Goal: Find contact information: Find contact information

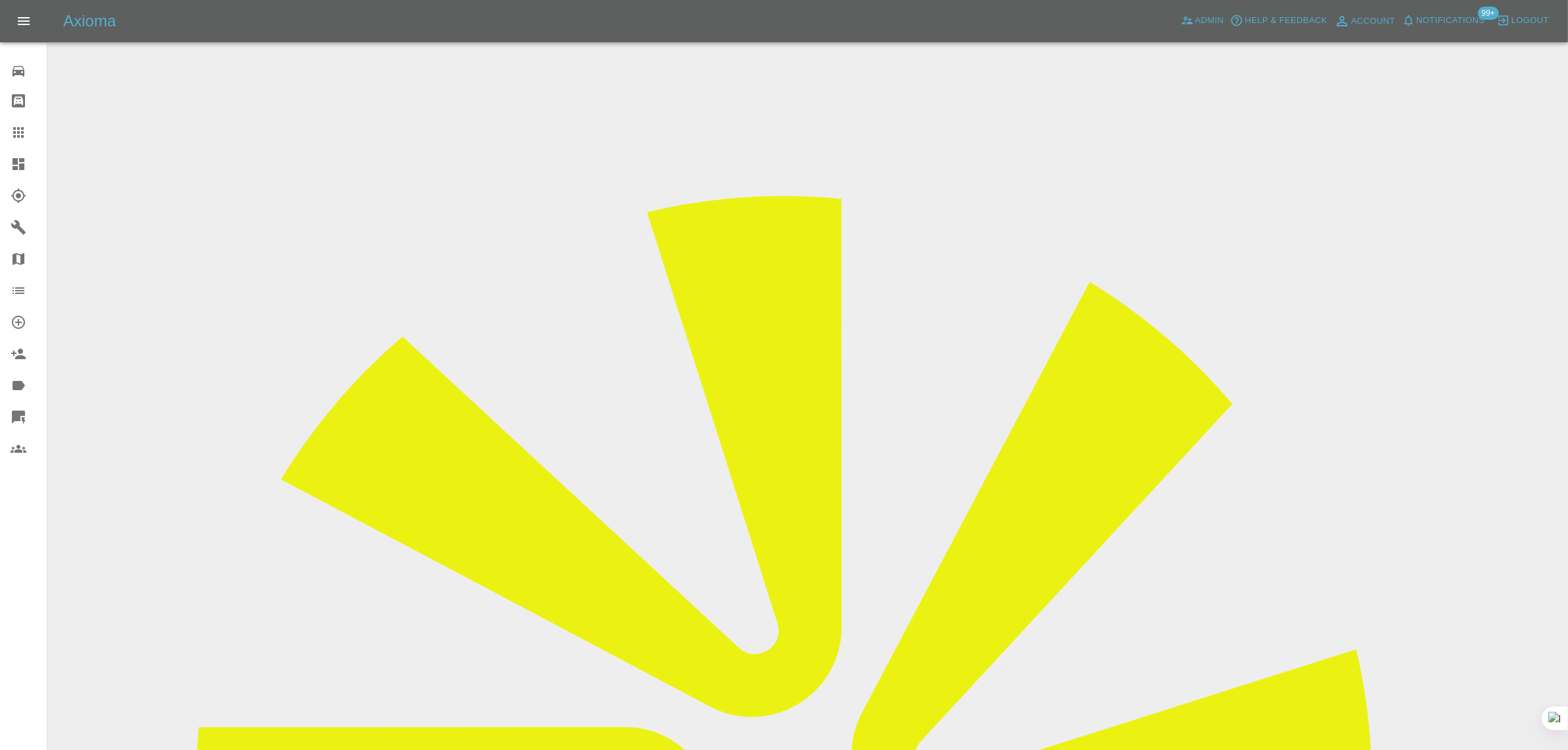
copy div "info@immersiontheatre.co.uk"
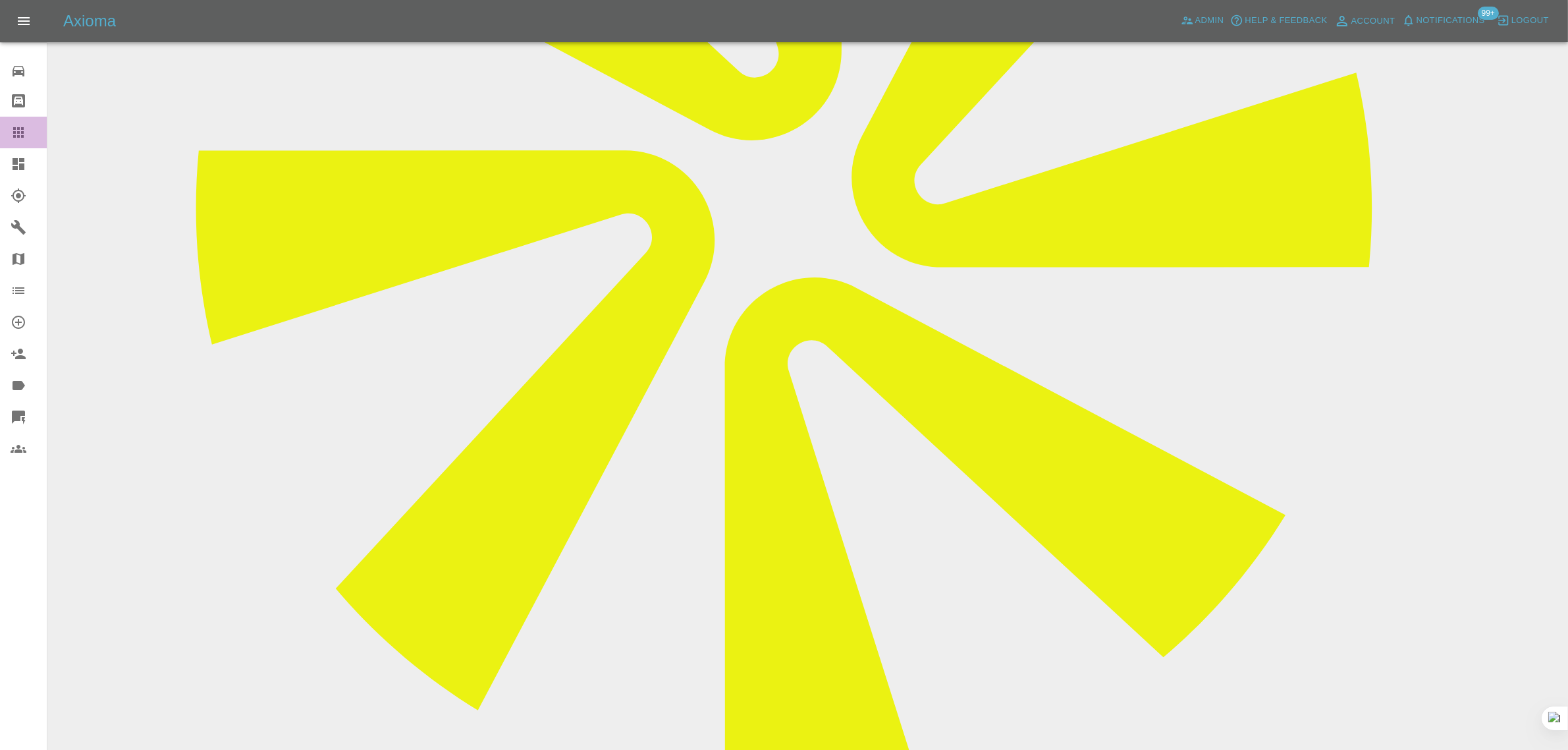
click at [26, 126] on div at bounding box center [29, 132] width 37 height 16
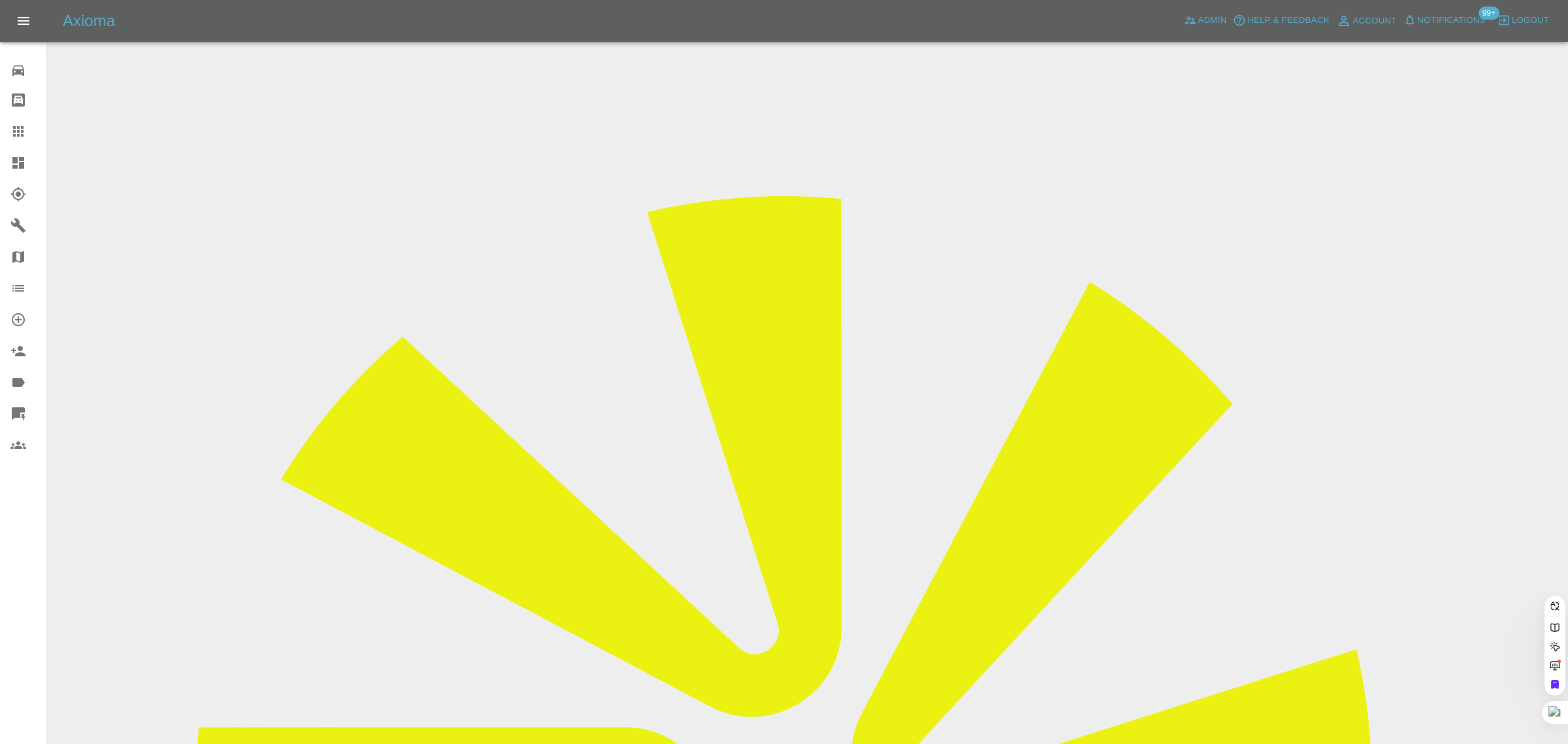
paste input "[EMAIL_ADDRESS][DOMAIN_NAME]"
type input "[EMAIL_ADDRESS][DOMAIN_NAME]"
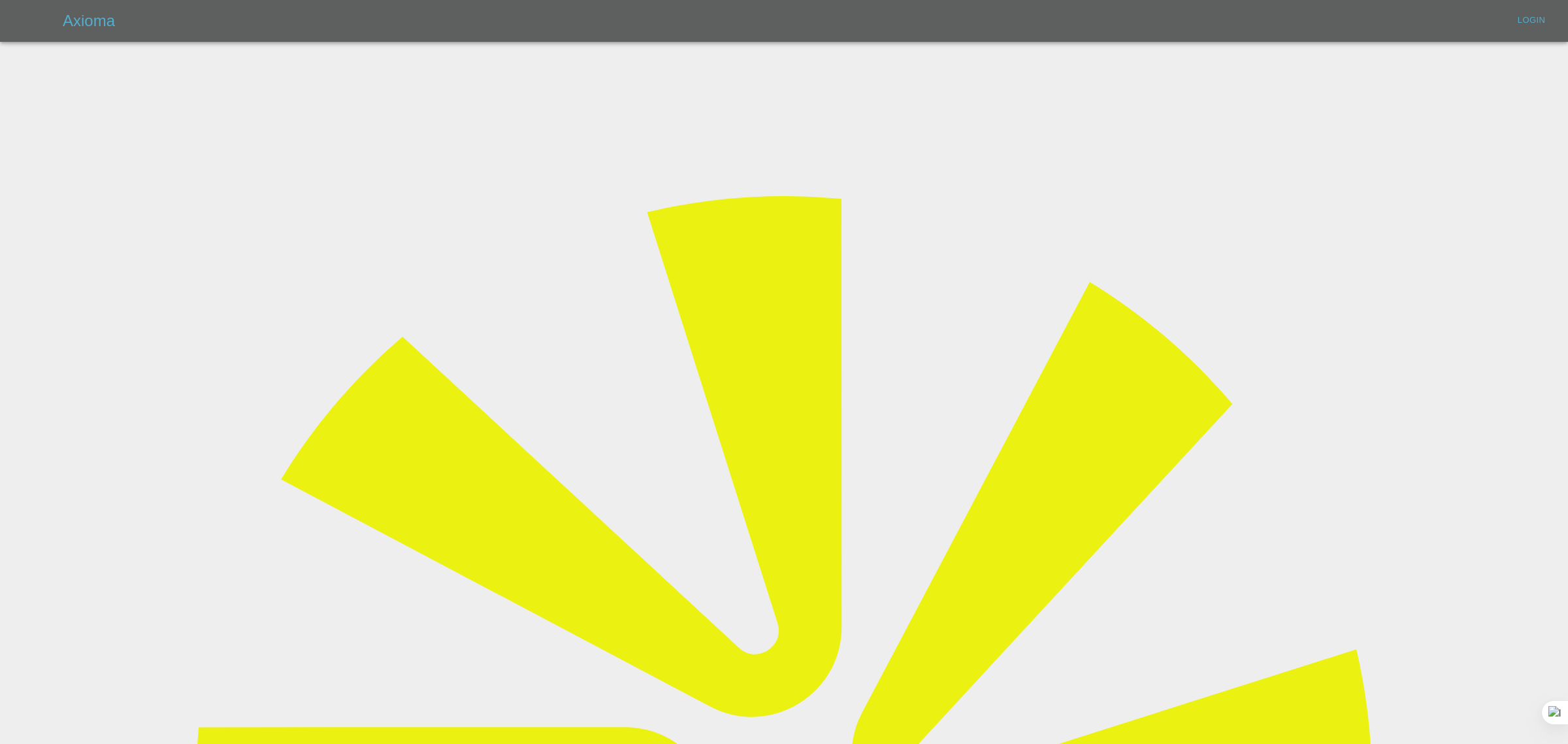
type input "[EMAIL_ADDRESS][DOMAIN_NAME]"
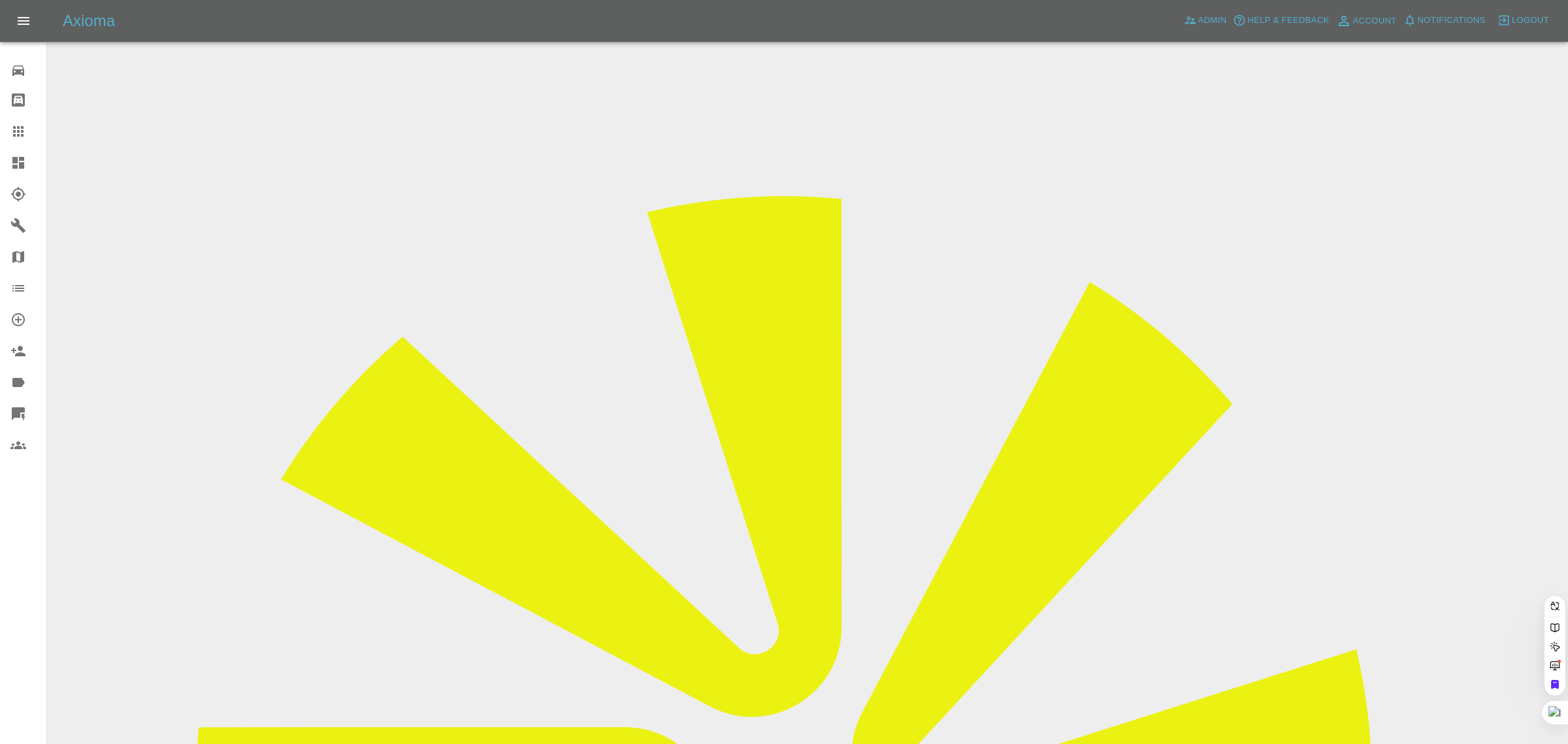
paste input "[EMAIL_ADDRESS][DOMAIN_NAME]"
type input "[EMAIL_ADDRESS][DOMAIN_NAME]"
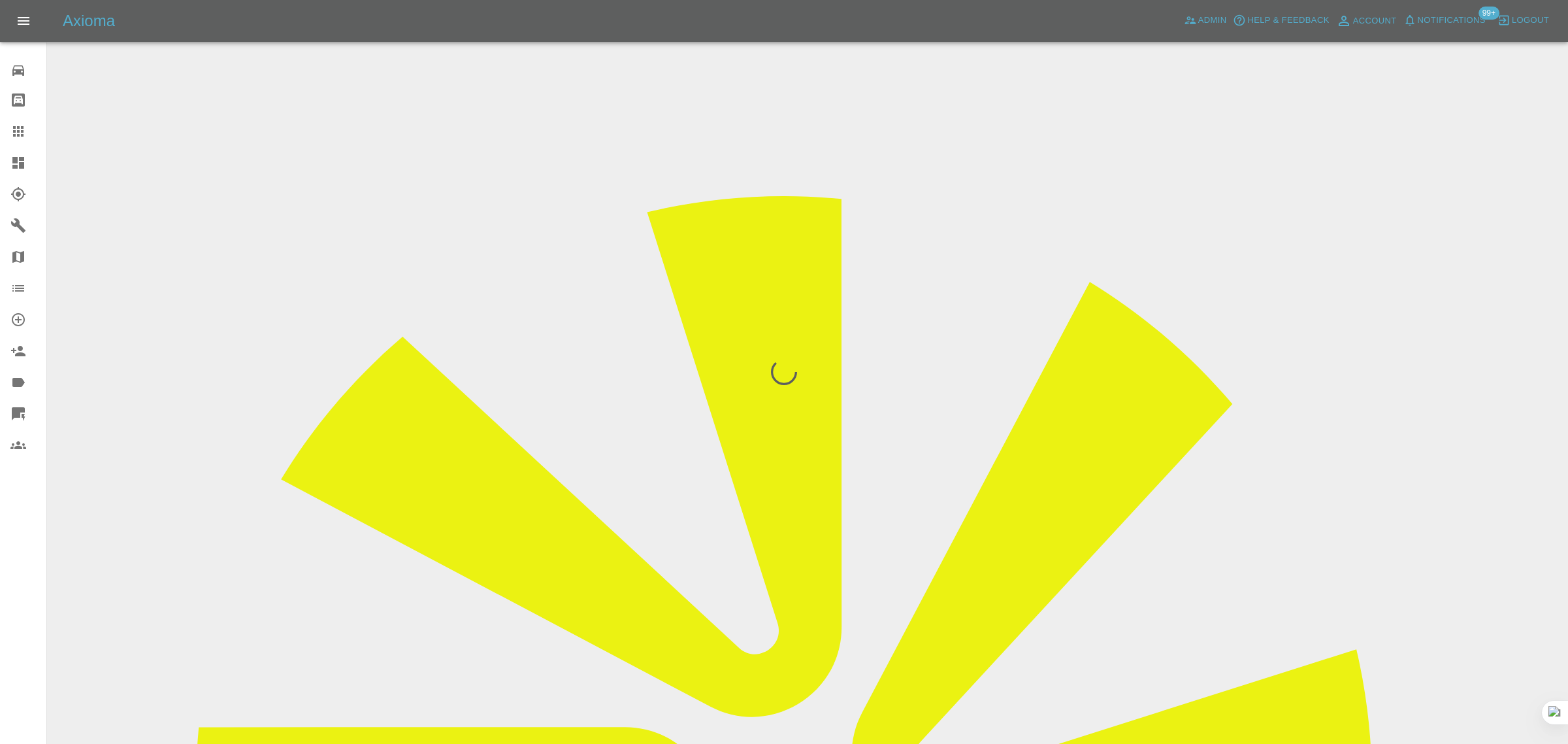
drag, startPoint x: 0, startPoint y: 560, endPoint x: 121, endPoint y: 552, distance: 121.3
click at [0, 560] on div "0 Repair home Bodyshop home Claims Dashboard Explorer Garages Map Organization …" at bounding box center [24, 372] width 47 height 744
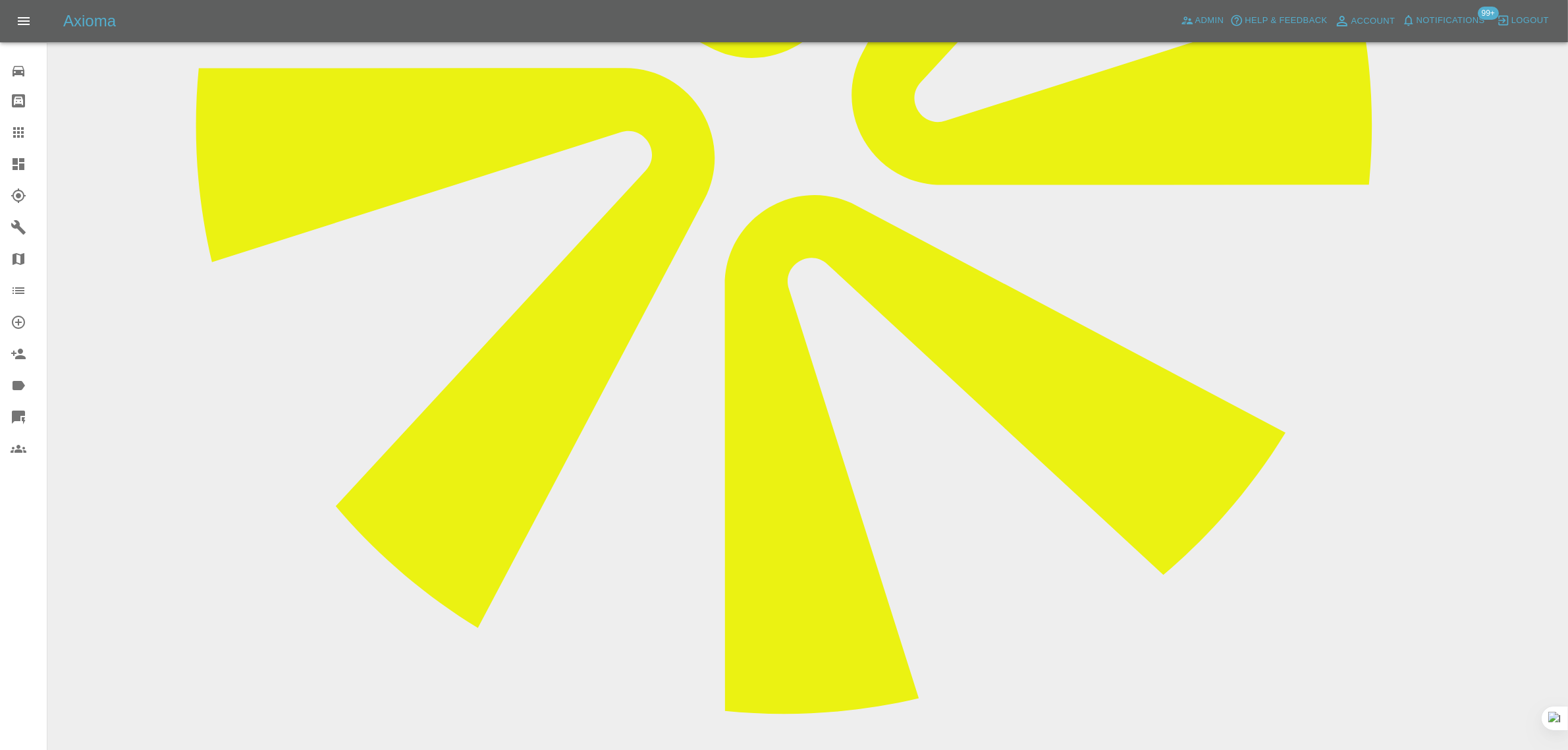
scroll to position [82, 0]
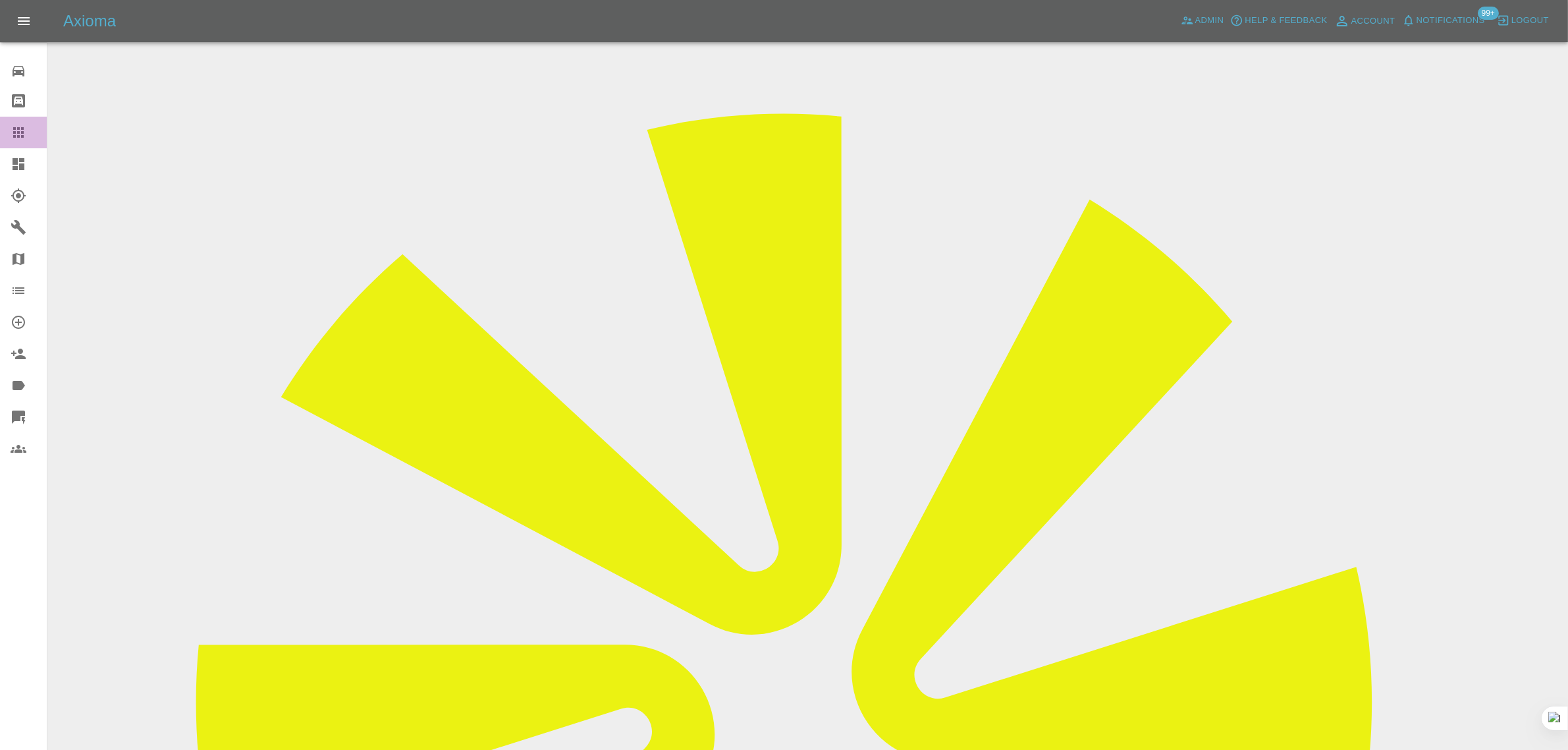
click at [18, 125] on icon at bounding box center [18, 132] width 16 height 16
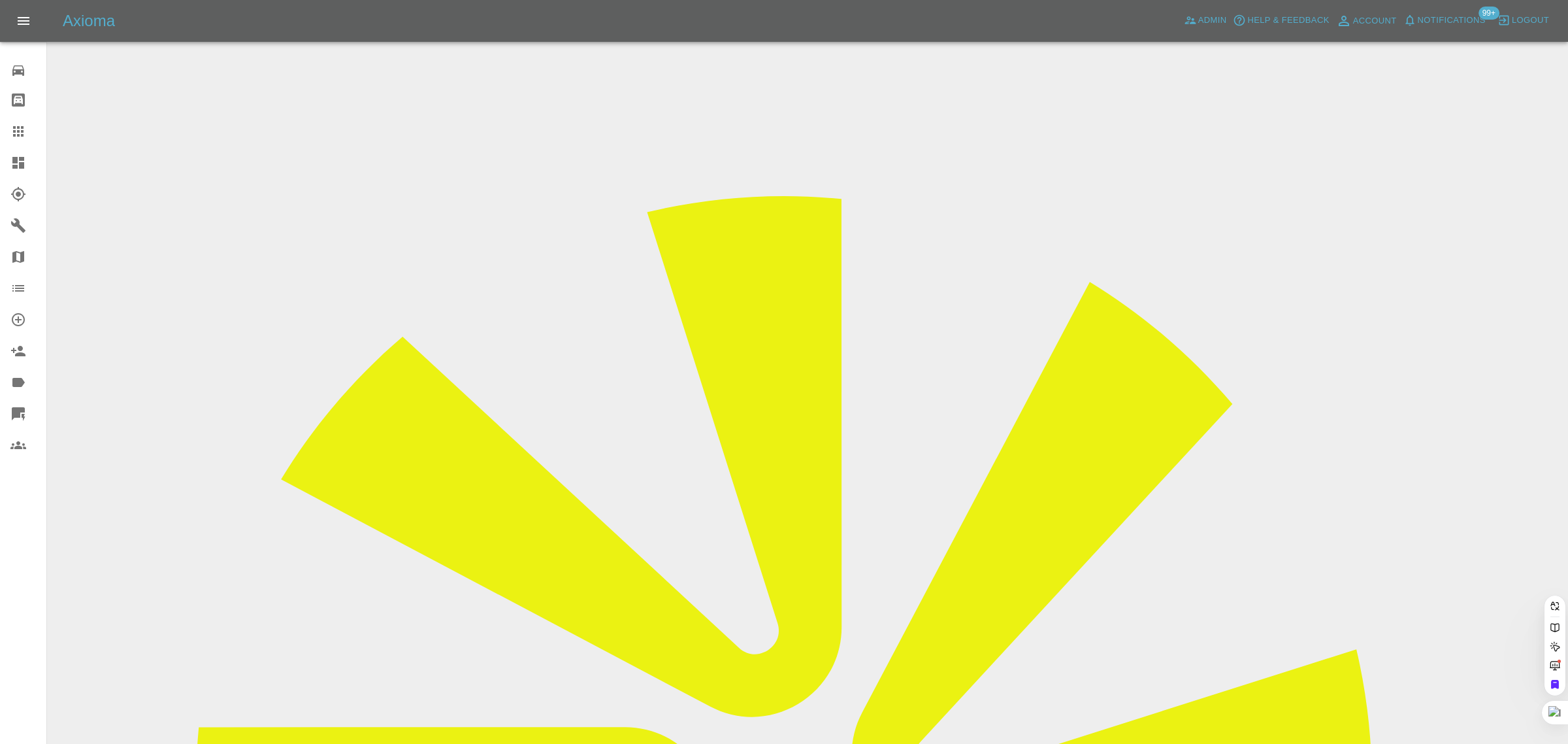
paste input "[EMAIL_ADDRESS][DOMAIN_NAME]"
type input "russellfcole72@yahoo.co.u"
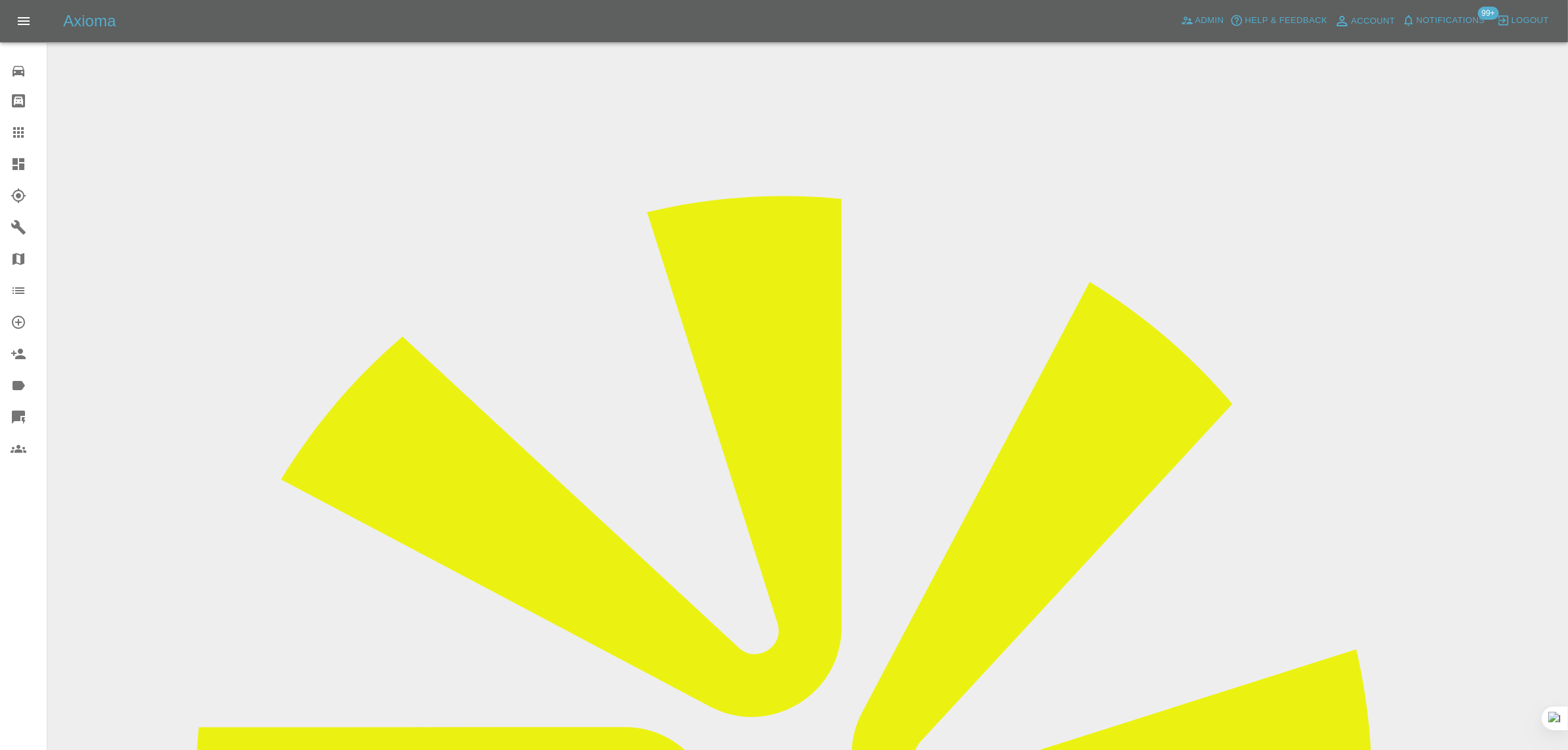
scroll to position [576, 0]
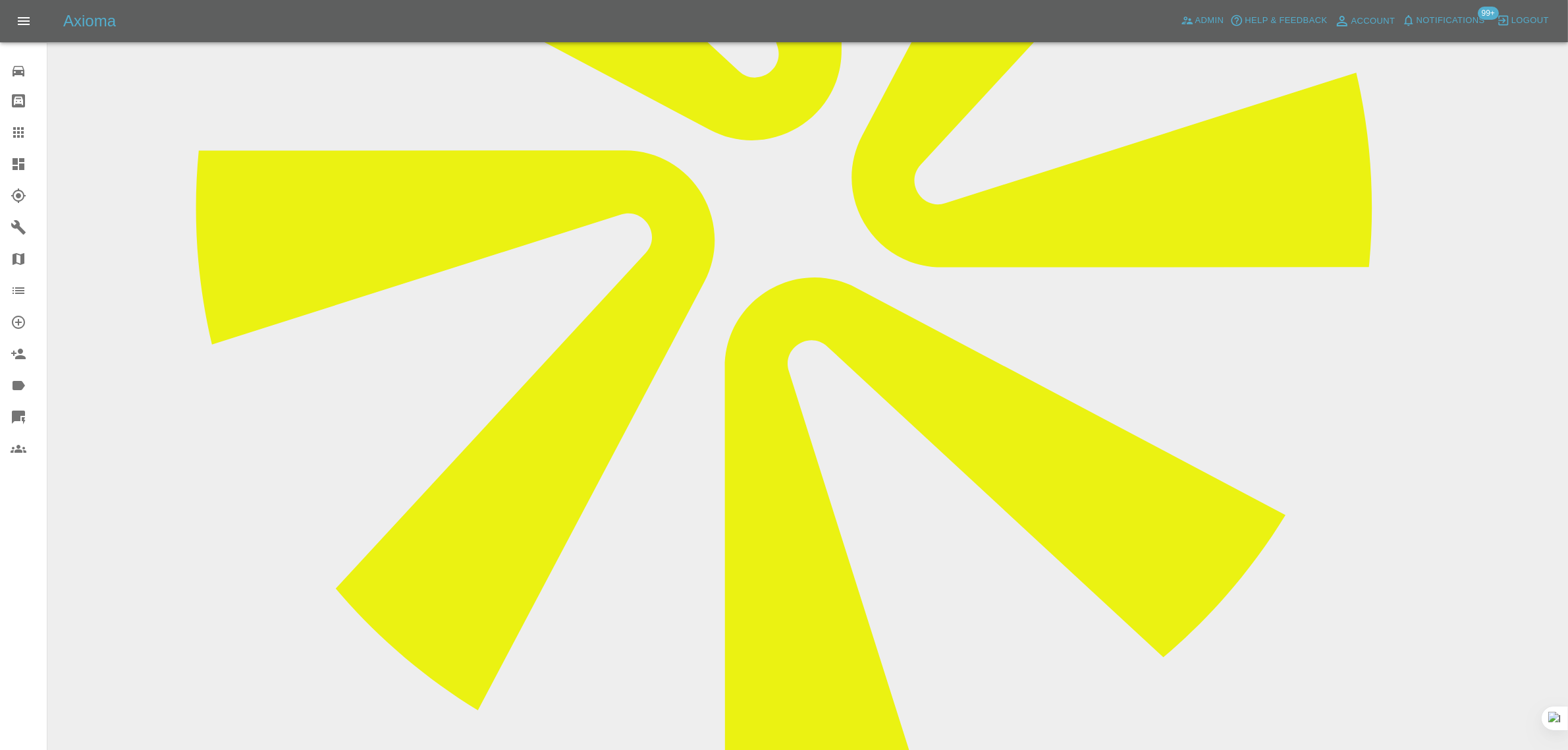
paste textarea "Unfortunately it all went horribly wrong again [DATE] The car i was left with i…"
type textarea "Unfortunately it all went horribly wrong again [DATE] The car i was left with i…"
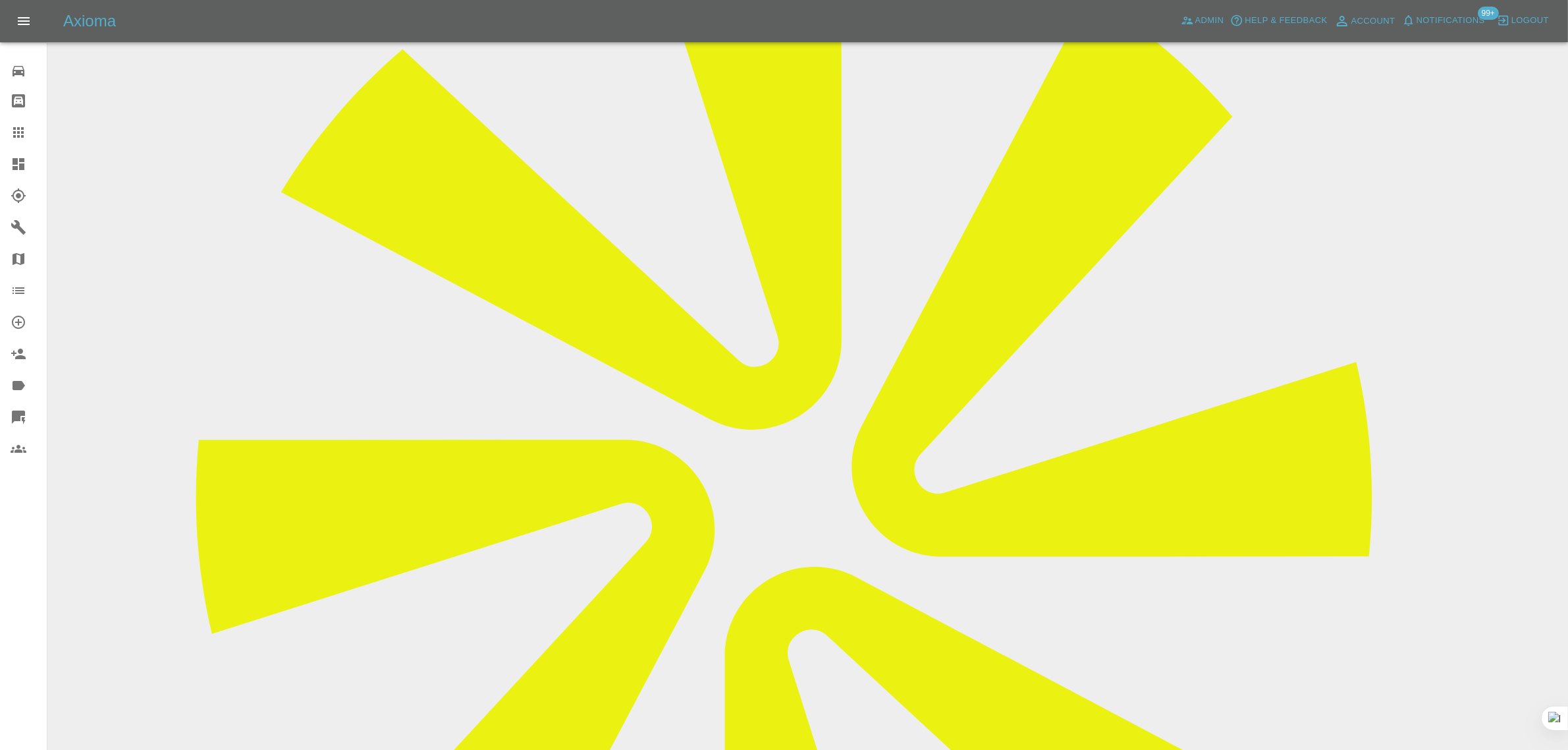
scroll to position [82, 0]
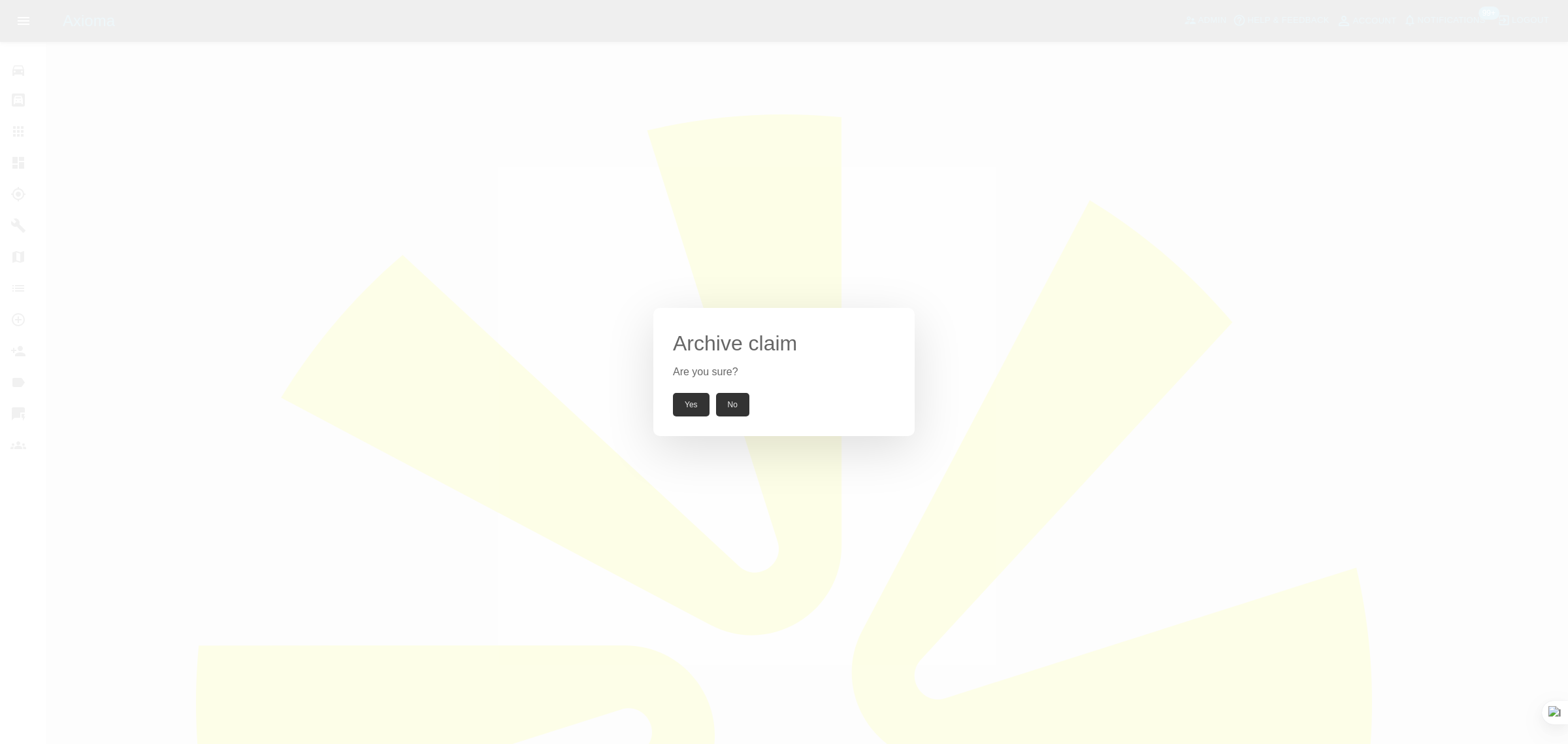
click at [697, 412] on button "Yes" at bounding box center [691, 404] width 36 height 24
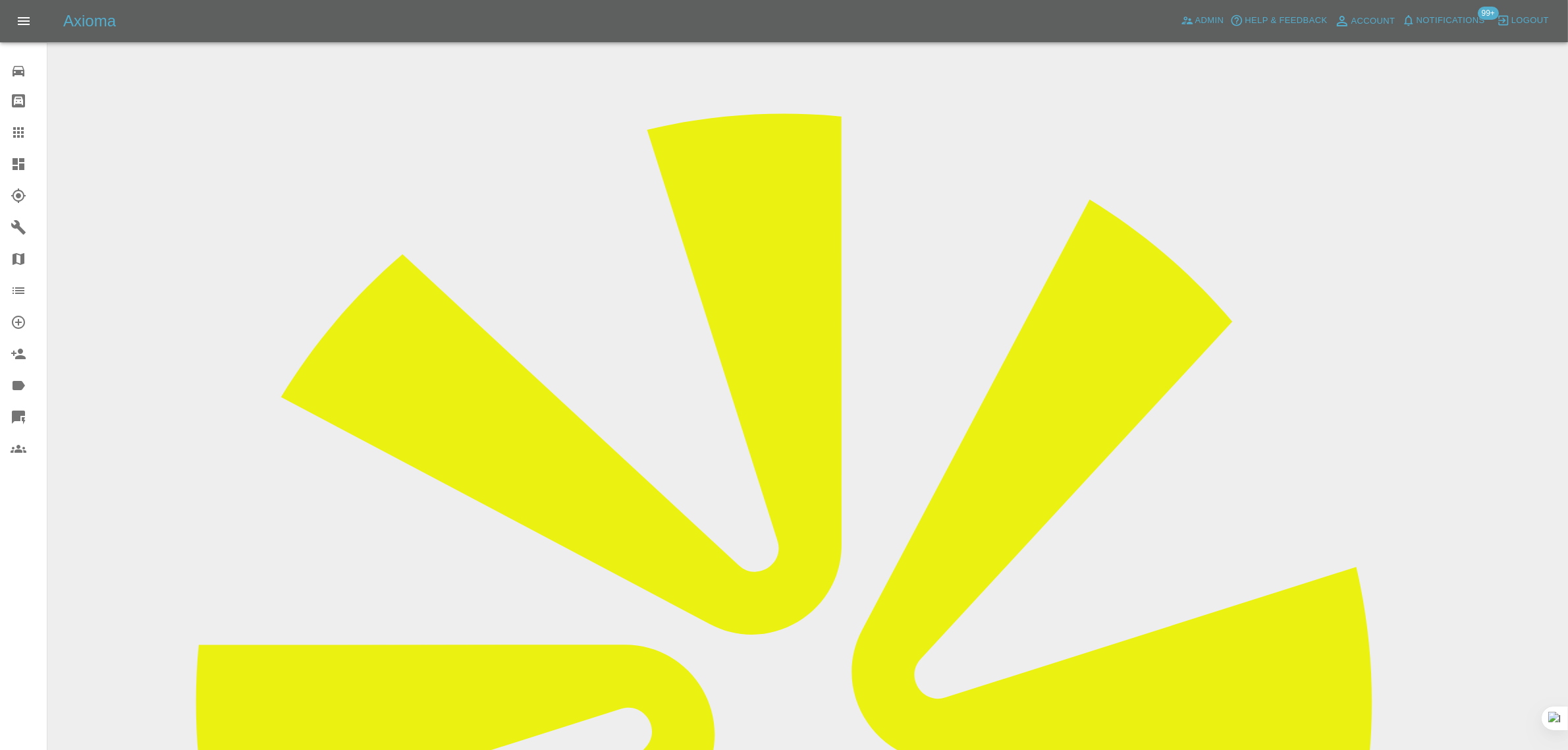
drag, startPoint x: 810, startPoint y: 361, endPoint x: 953, endPoint y: 351, distance: 143.3
copy td "[EMAIL_ADDRESS][DOMAIN_NAME]"
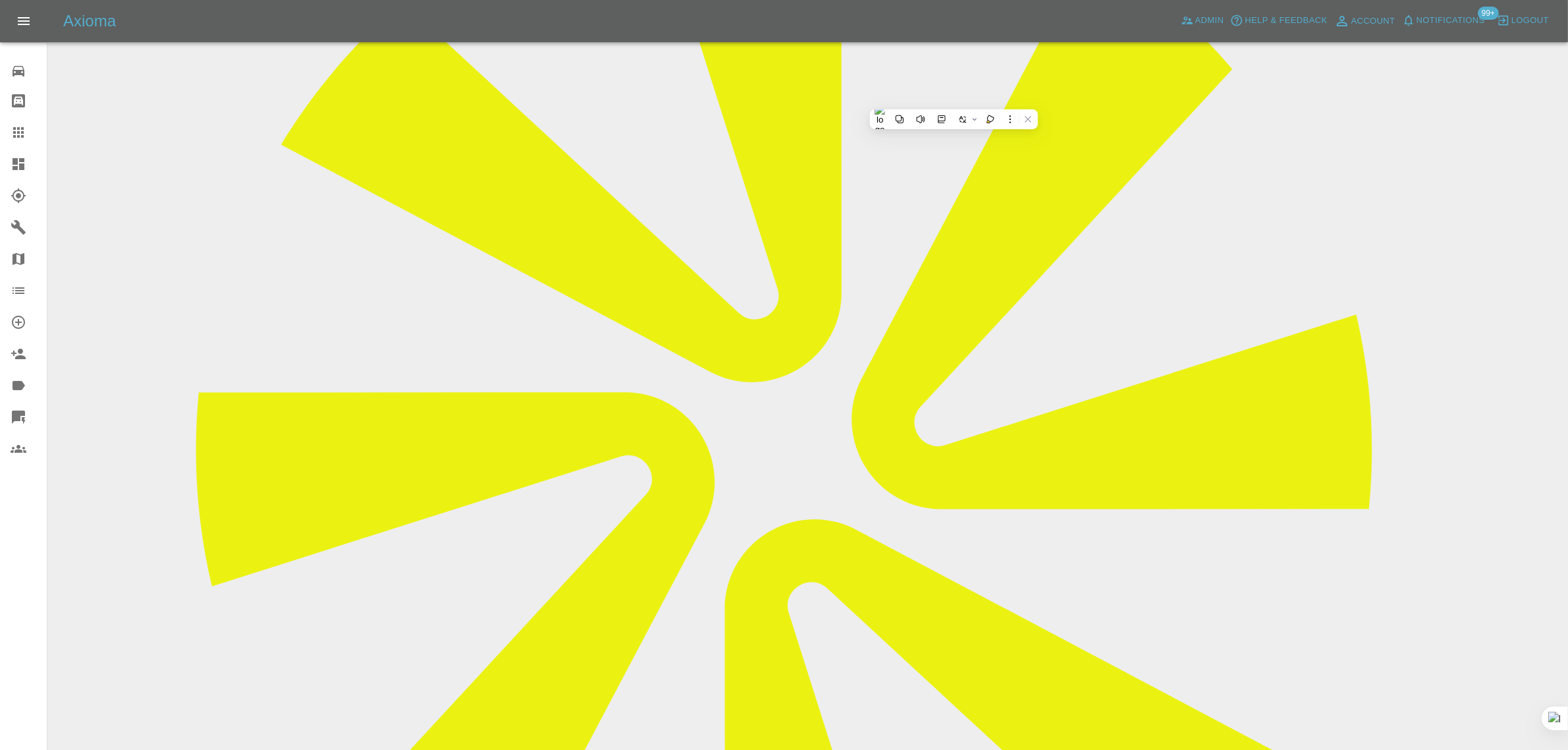
scroll to position [0, 0]
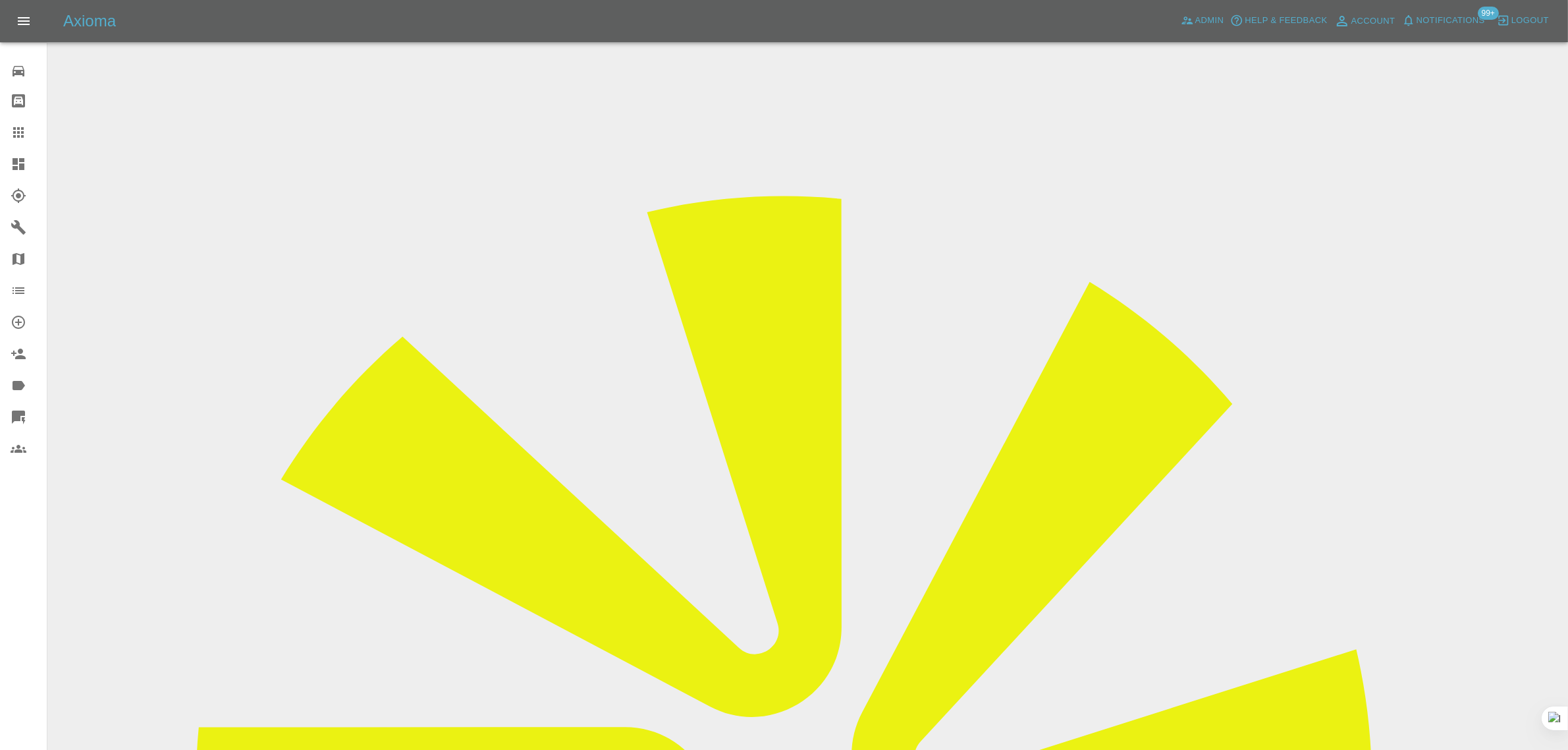
drag, startPoint x: 824, startPoint y: 437, endPoint x: 952, endPoint y: 430, distance: 128.2
copy td "[EMAIL_ADDRESS][DOMAIN_NAME]"
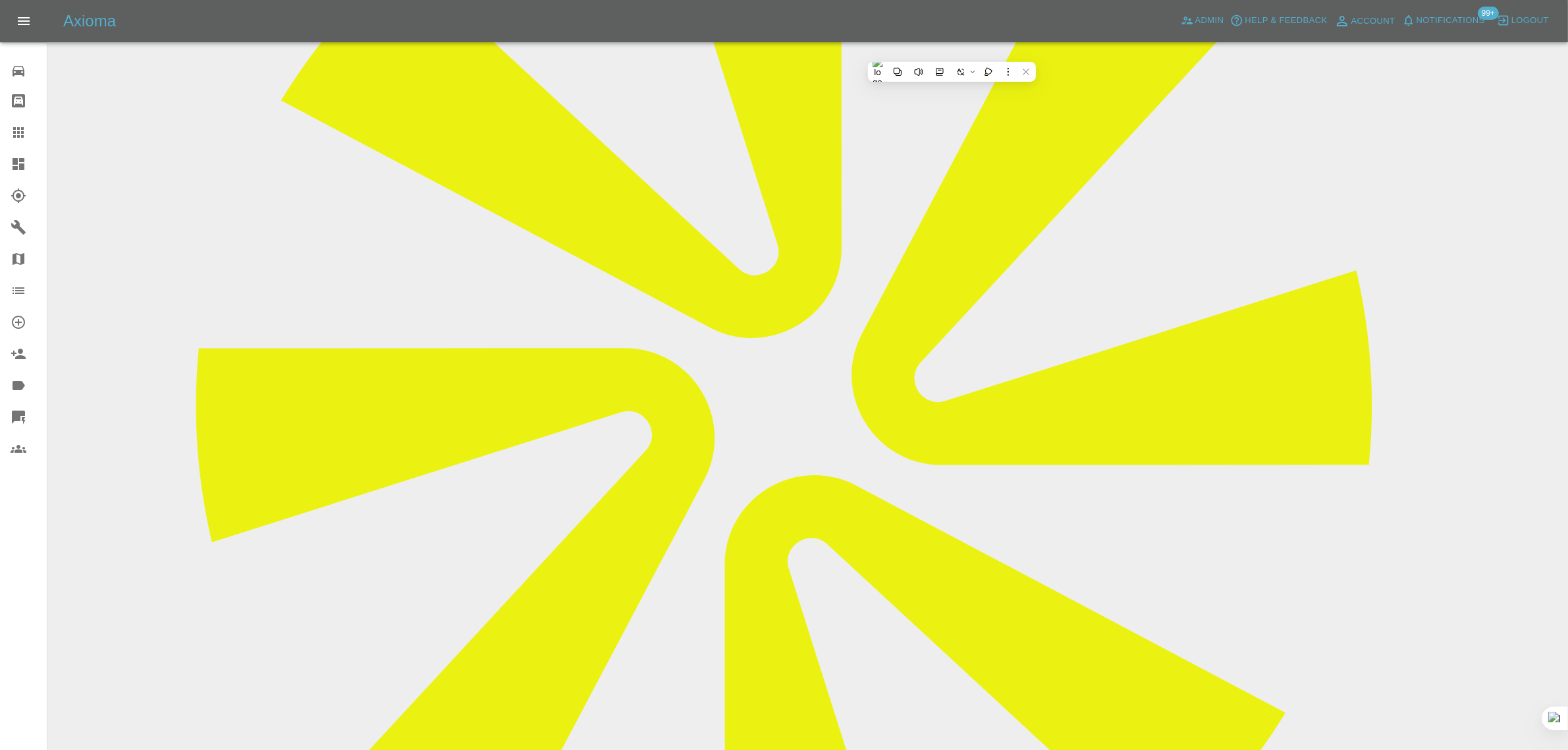
scroll to position [82, 0]
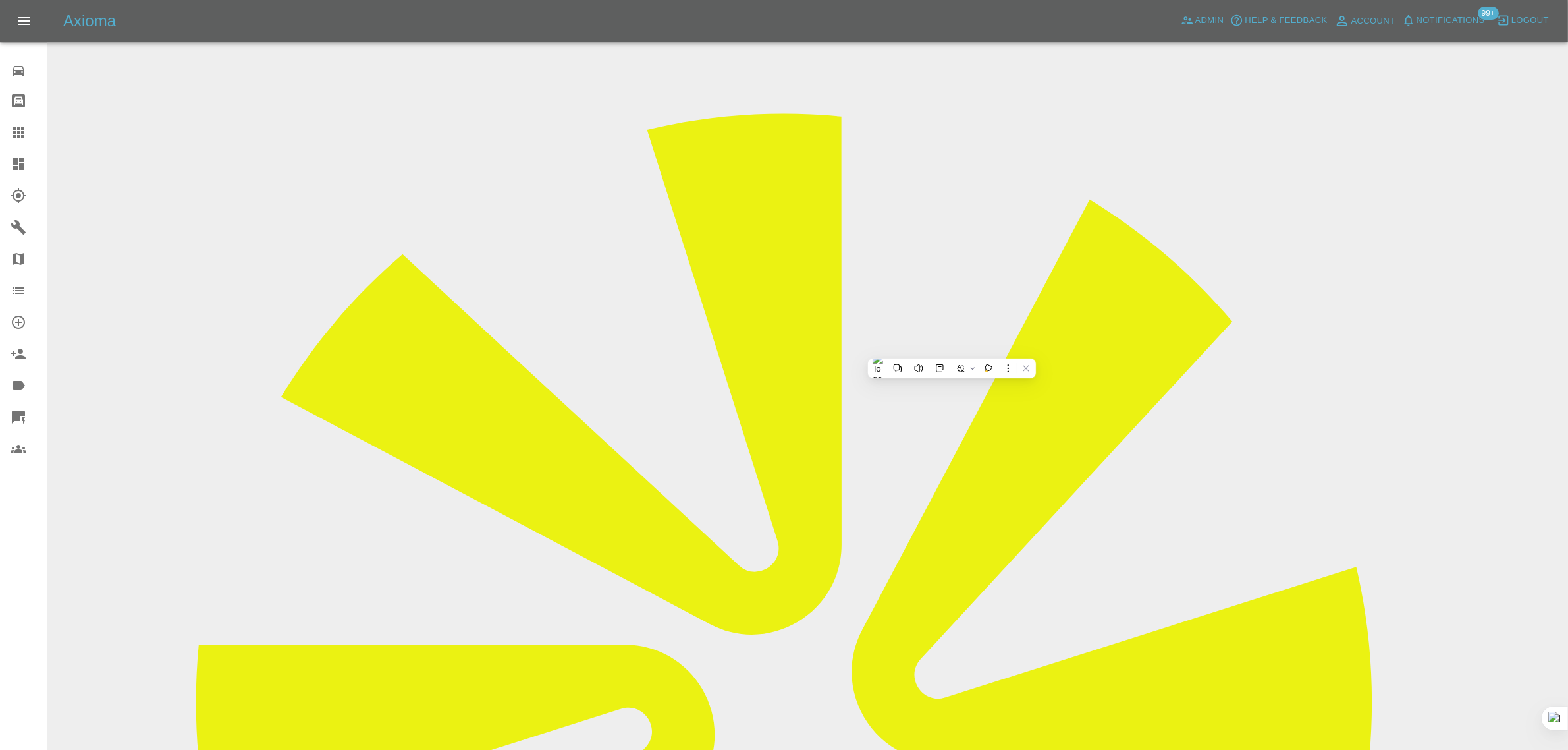
copy td "[EMAIL_ADDRESS][DOMAIN_NAME]"
drag, startPoint x: 821, startPoint y: 297, endPoint x: 885, endPoint y: 298, distance: 64.0
copy tr "Tod Ridgway"
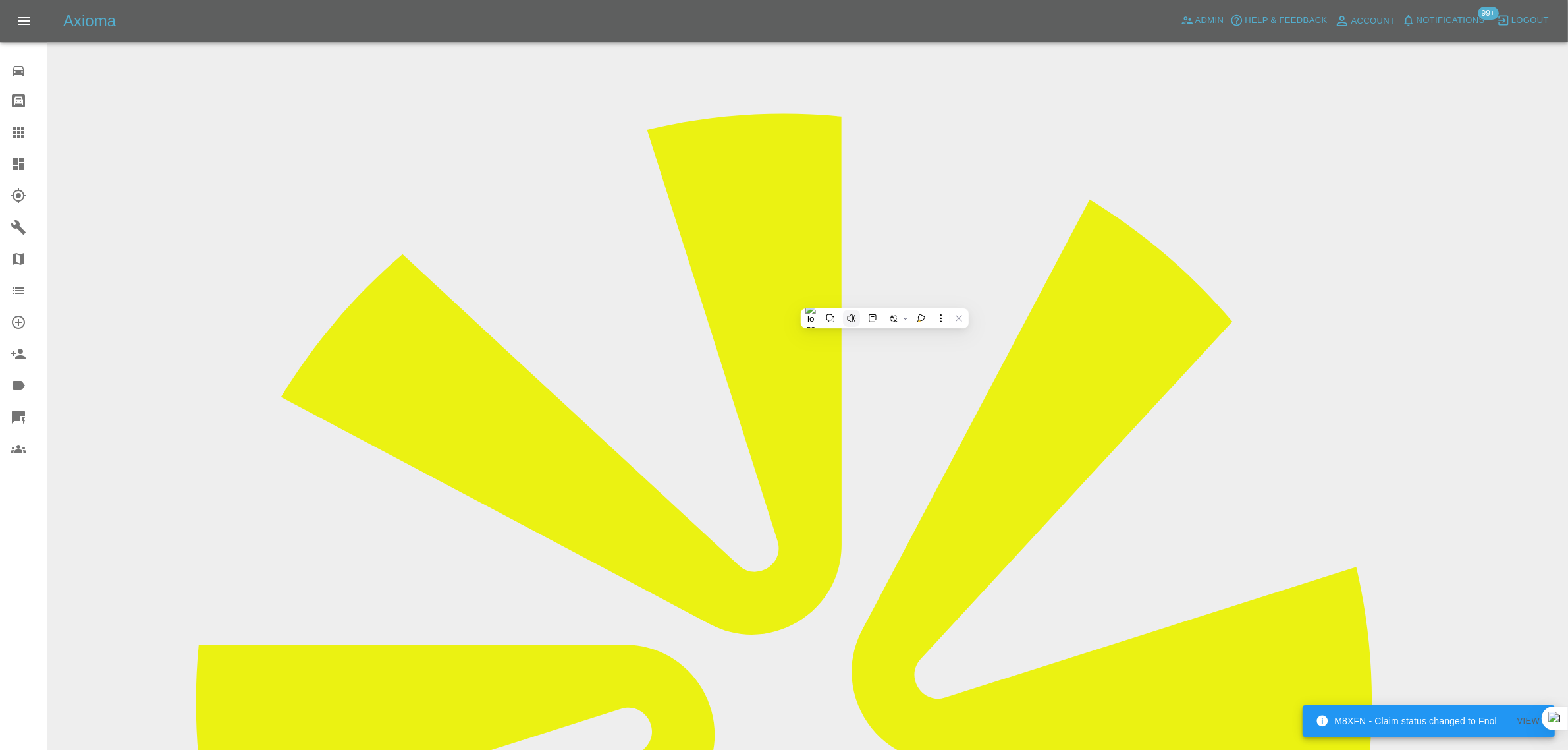
copy tr "Tod Ridgway"
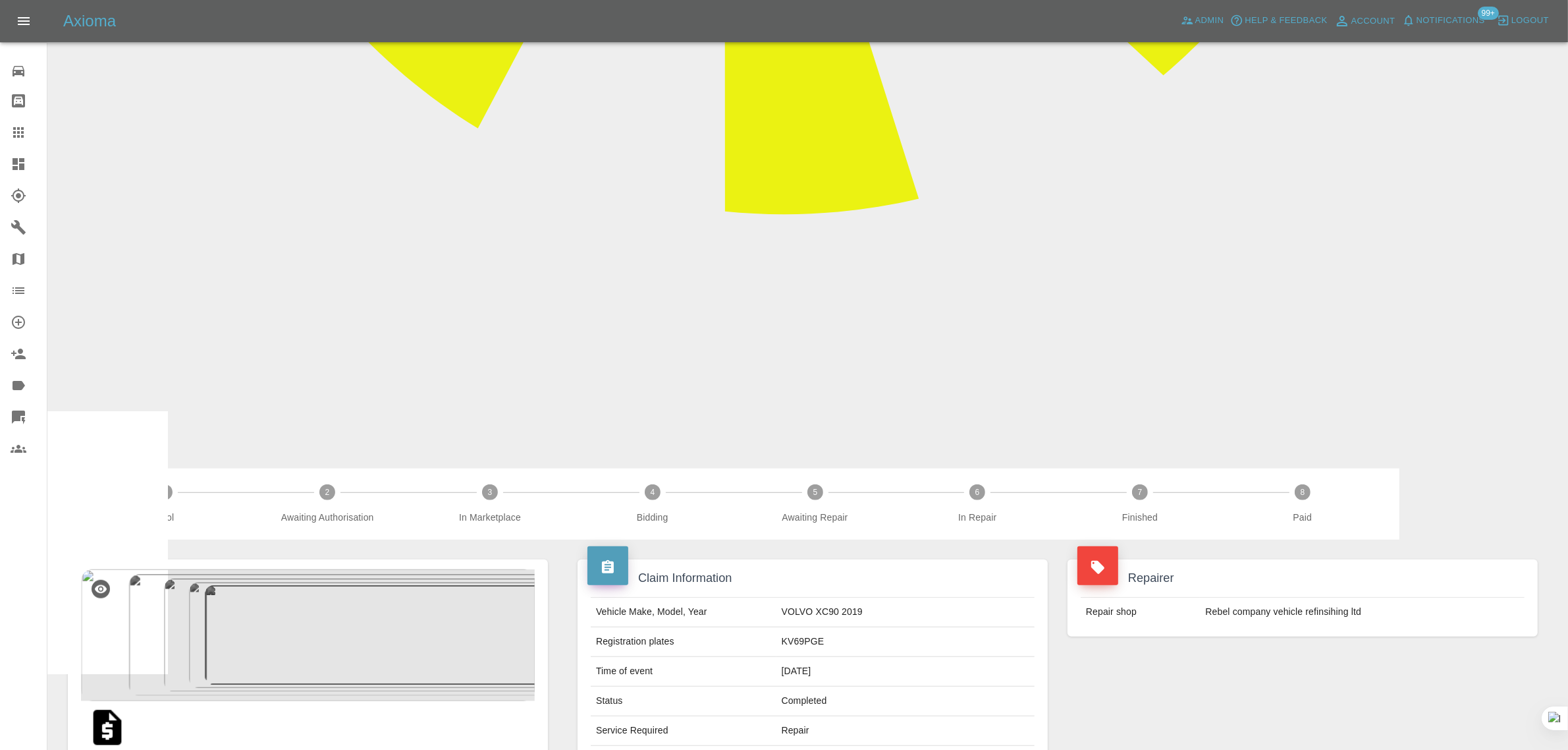
scroll to position [1159, 0]
drag, startPoint x: 748, startPoint y: 453, endPoint x: 774, endPoint y: 506, distance: 59.0
copy p "Repair Frt Lower Valance SMART Repair - Paint Frt Bumper Corner SMART Repair - …"
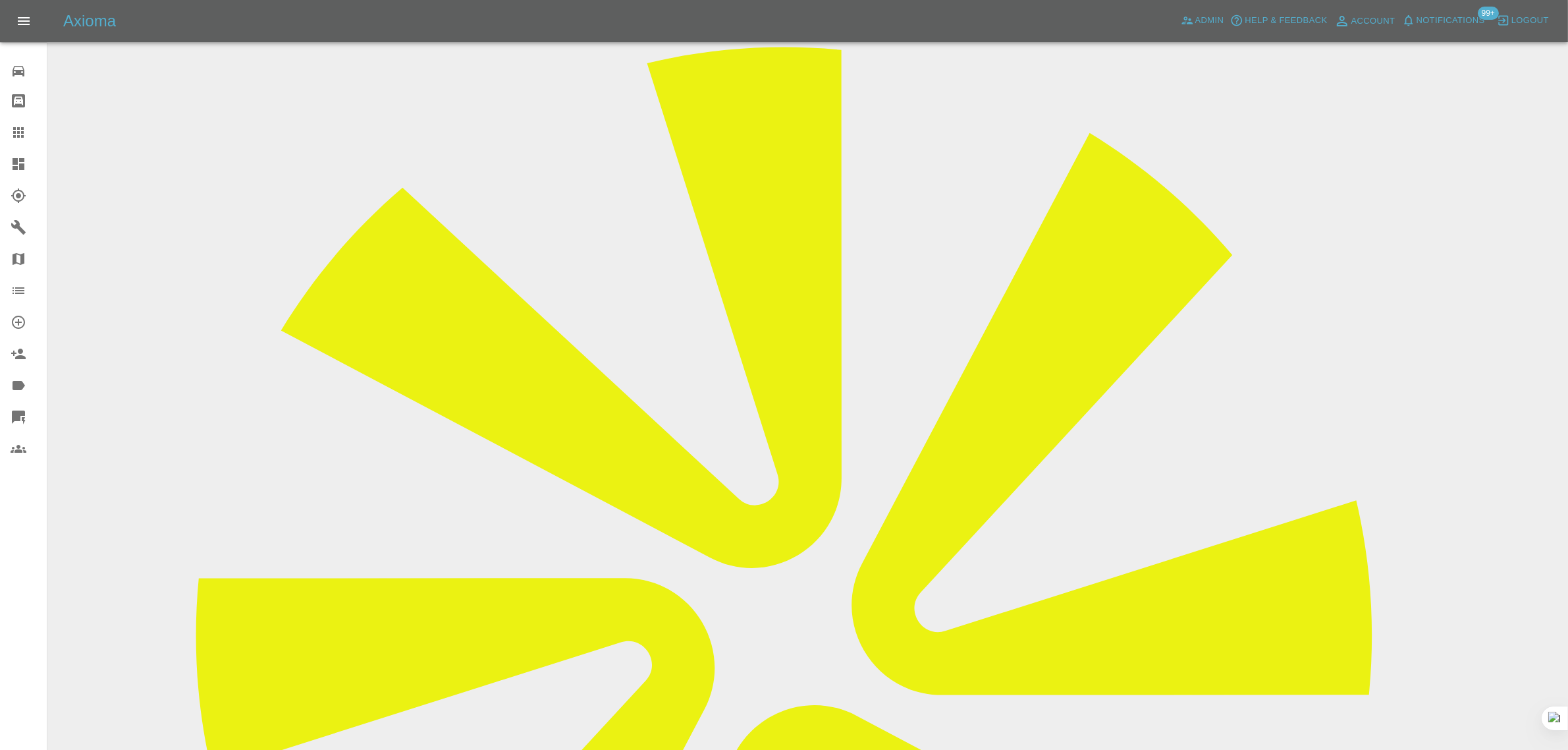
scroll to position [0, 0]
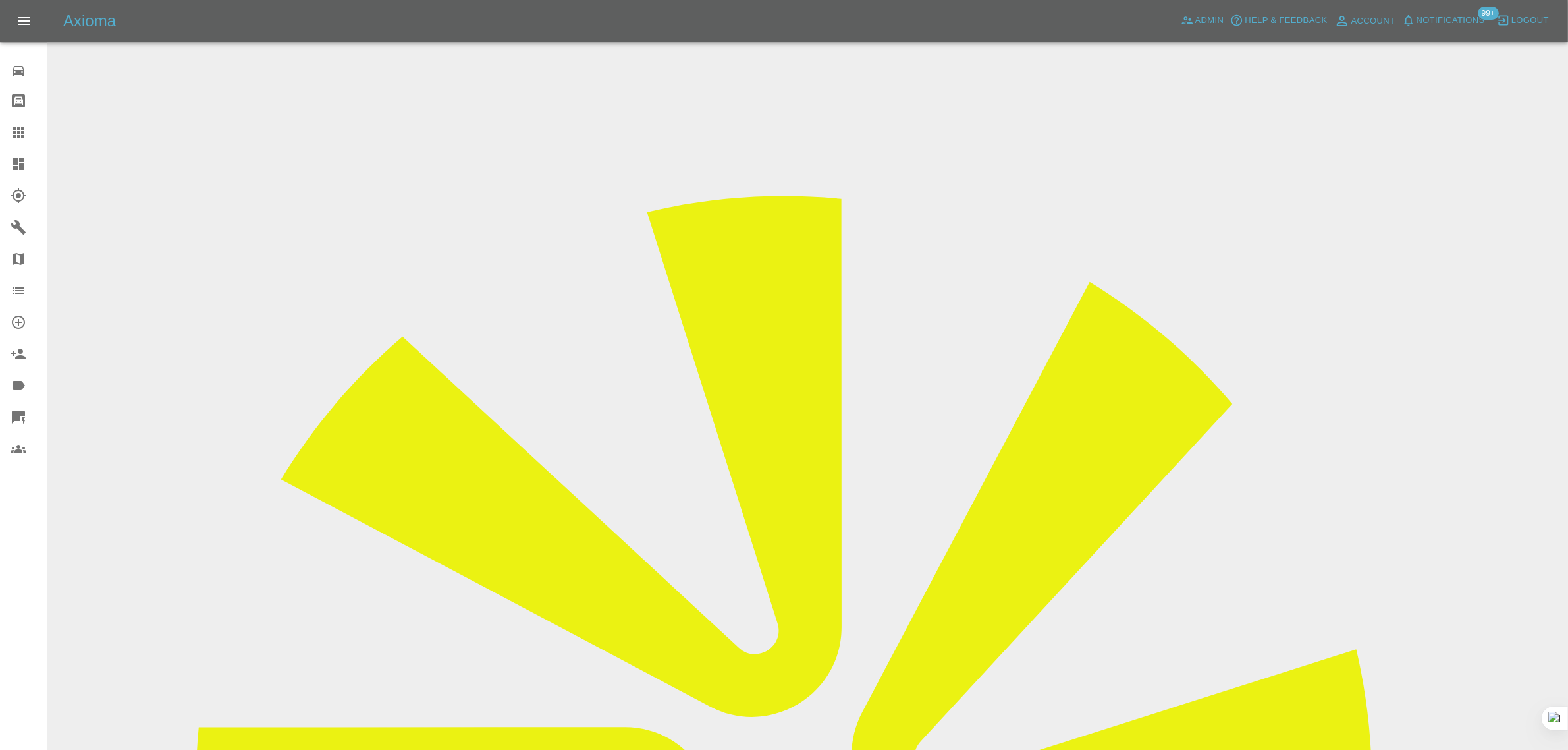
drag, startPoint x: 1200, startPoint y: 206, endPoint x: 1383, endPoint y: 204, distance: 183.0
copy td "Rebel company vehicle refinsihing ltd"
drag, startPoint x: 826, startPoint y: 238, endPoint x: 881, endPoint y: 231, distance: 55.4
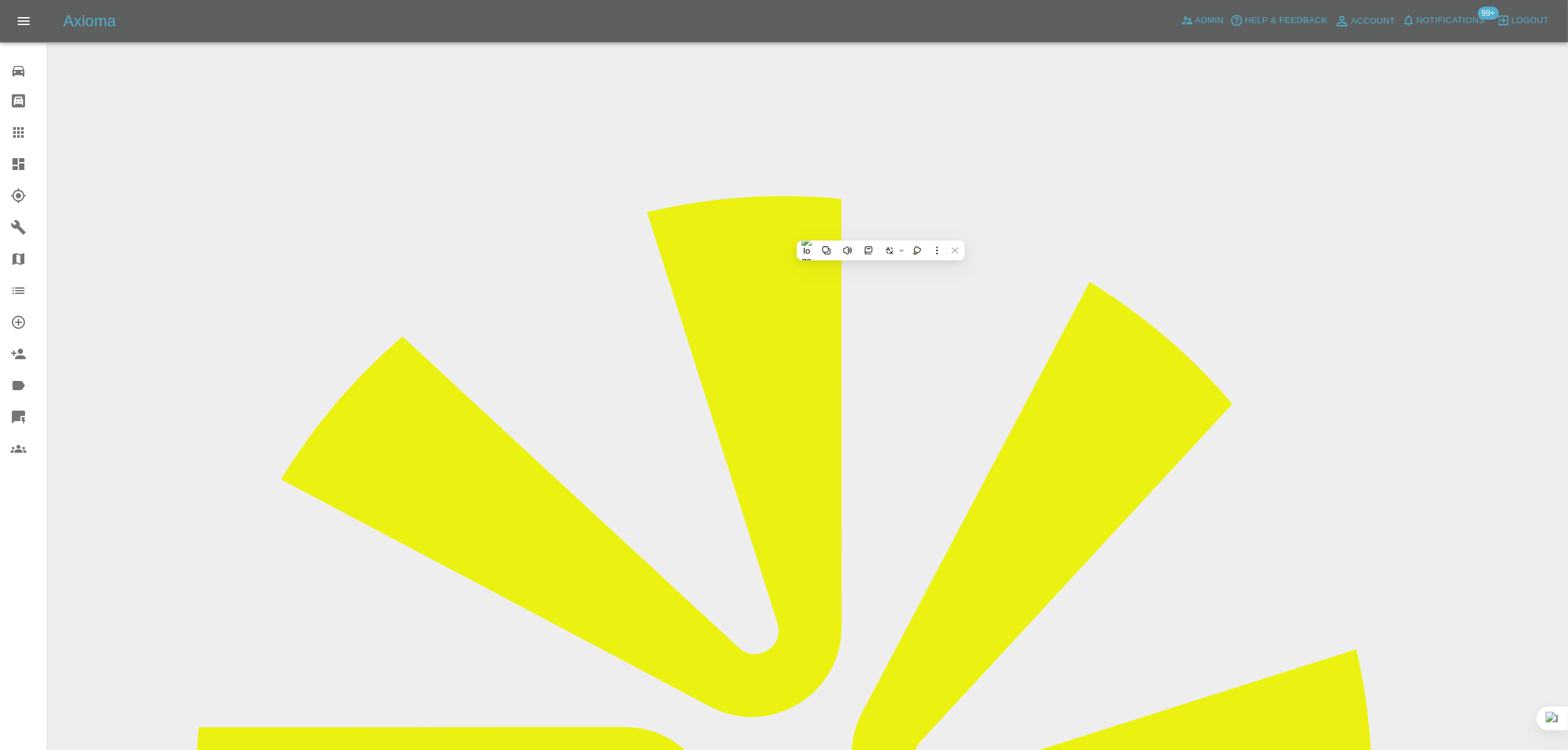
copy td "KV69PGE"
copy div "todridgway@icloud.com"
